Goal: Task Accomplishment & Management: Manage account settings

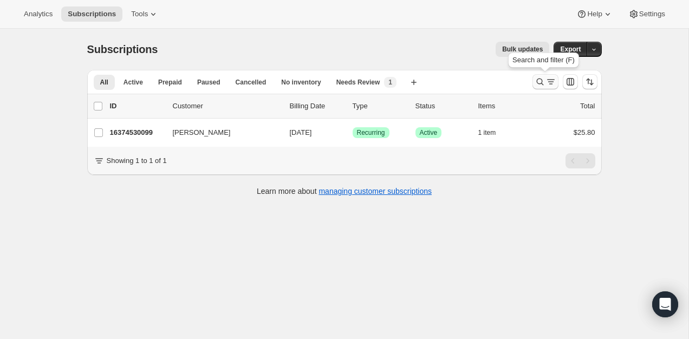
click at [541, 79] on icon "Search and filter results" at bounding box center [539, 81] width 11 height 11
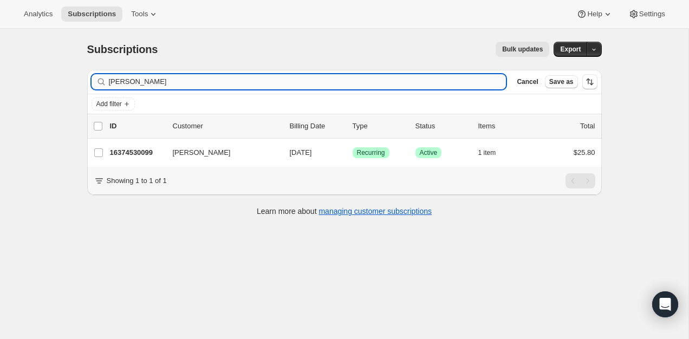
click at [413, 80] on input "[PERSON_NAME]" at bounding box center [307, 81] width 397 height 15
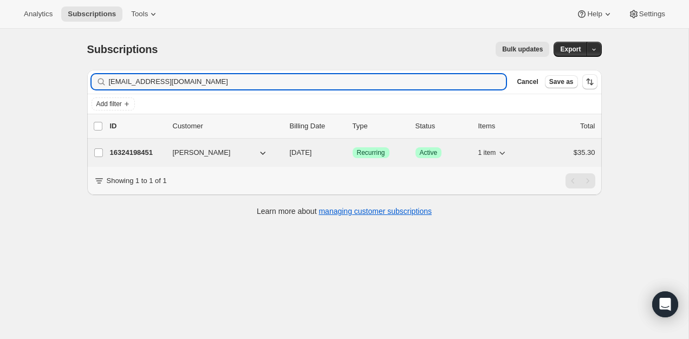
type input "[EMAIL_ADDRESS][DOMAIN_NAME]"
click at [139, 147] on div "16324198451 [PERSON_NAME] [DATE] Success Recurring Success Active 1 item $35.30" at bounding box center [352, 152] width 485 height 15
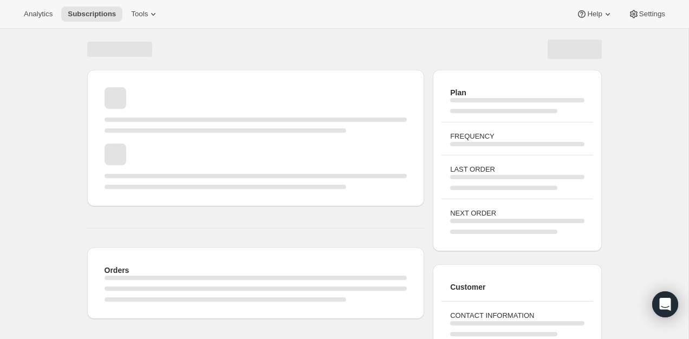
click at [141, 149] on div "Page loading" at bounding box center [255, 165] width 303 height 45
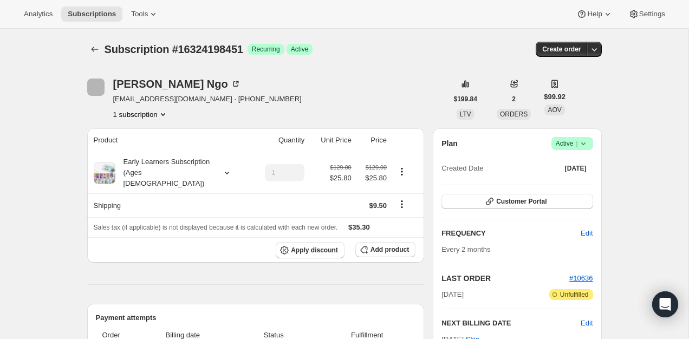
click at [580, 138] on span "Success Active |" at bounding box center [572, 143] width 42 height 13
click at [557, 180] on span "Cancel subscription" at bounding box center [568, 183] width 61 height 8
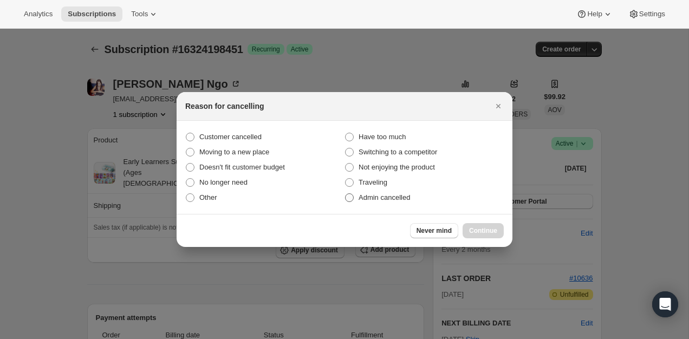
click at [372, 195] on span "Admin cancelled" at bounding box center [383, 197] width 51 height 8
click at [345, 194] on input "Admin cancelled" at bounding box center [345, 193] width 1 height 1
radio input "true"
click at [470, 223] on button "Continue" at bounding box center [482, 230] width 41 height 15
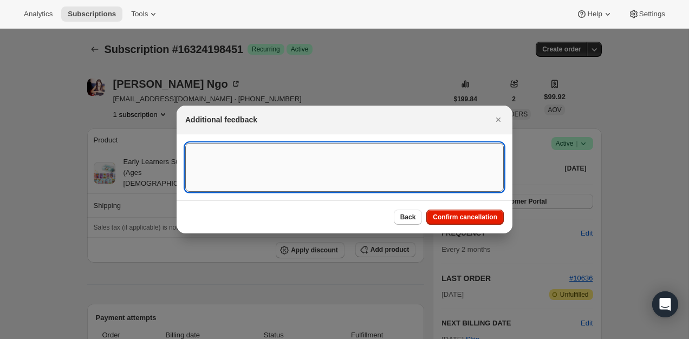
click at [366, 182] on textarea ":r2q:" at bounding box center [344, 167] width 318 height 49
click at [273, 148] on textarea "customer return the playcards" at bounding box center [344, 167] width 318 height 49
type textarea "customer return the set"
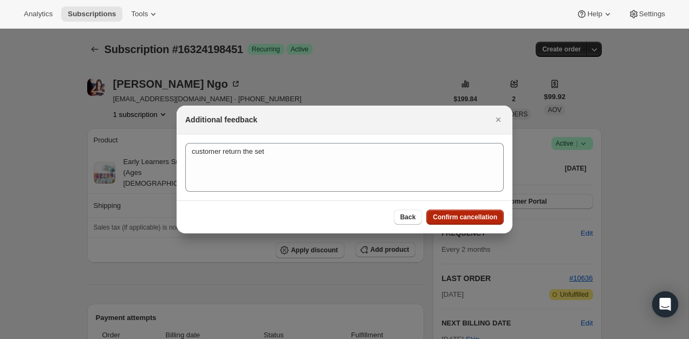
click at [480, 214] on span "Confirm cancellation" at bounding box center [465, 217] width 64 height 9
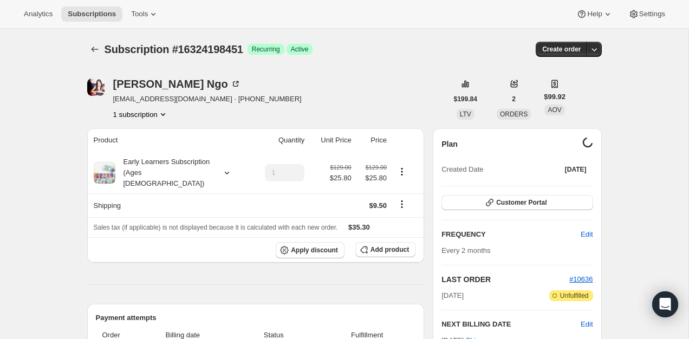
click at [98, 89] on img "Valérie Ngo" at bounding box center [95, 87] width 17 height 17
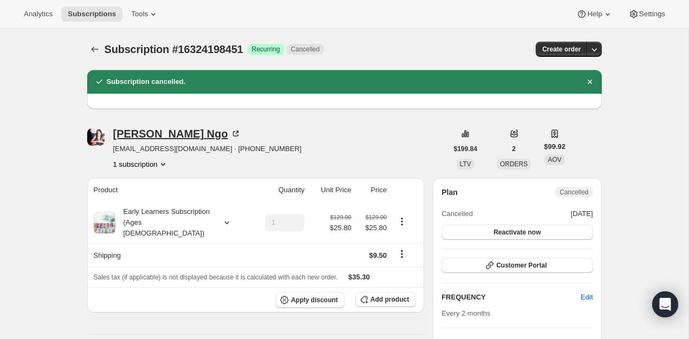
click at [135, 133] on div "[PERSON_NAME]" at bounding box center [177, 133] width 128 height 11
